Goal: Task Accomplishment & Management: Complete application form

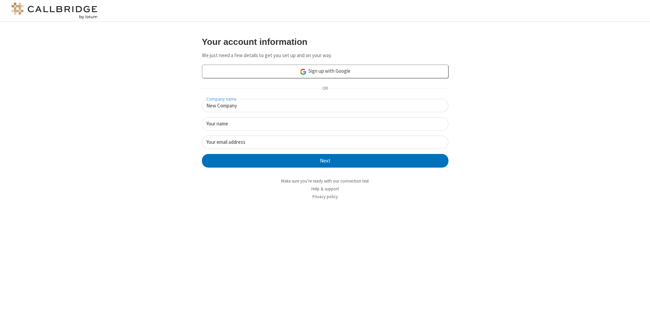
type input "New Company"
type input "New User"
type input "[EMAIL_ADDRESS][DOMAIN_NAME]"
click button "Next" at bounding box center [325, 161] width 246 height 14
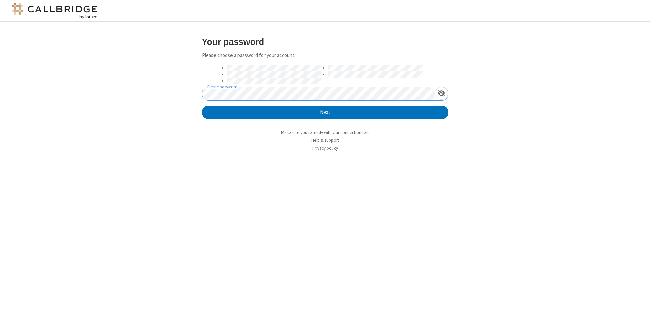
click at [202, 106] on button "Next" at bounding box center [325, 113] width 246 height 14
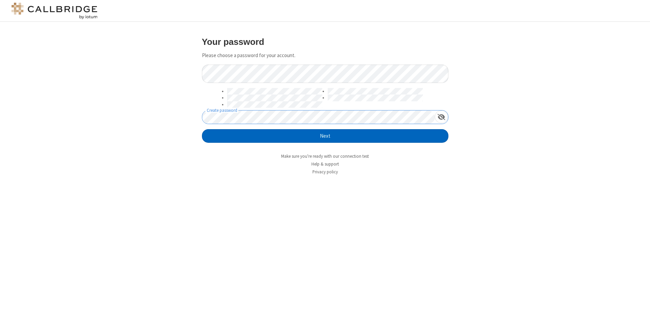
click at [325, 136] on button "Next" at bounding box center [325, 136] width 246 height 14
